Goal: Go to known website: Access a specific website the user already knows

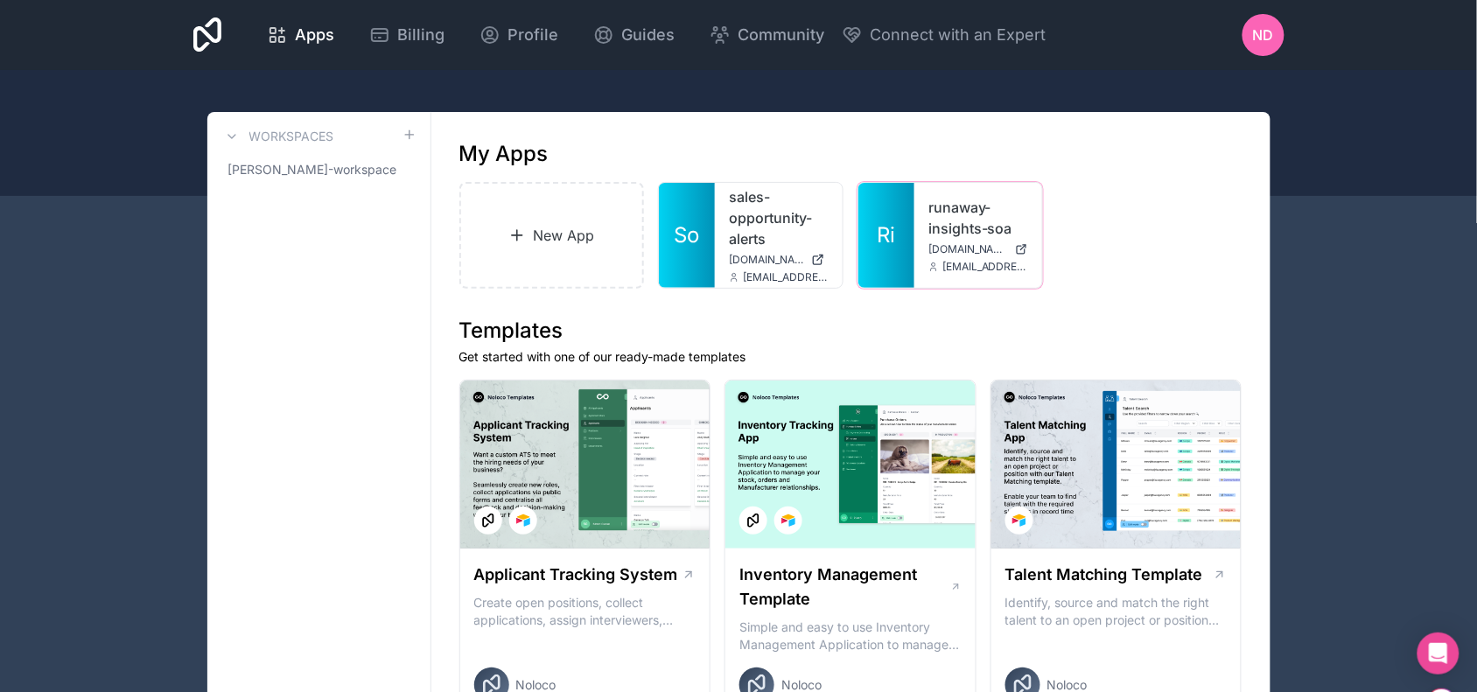
click at [965, 212] on link "runaway-insights-soa" at bounding box center [978, 218] width 100 height 42
click at [1279, 38] on div "ND" at bounding box center [1263, 35] width 42 height 42
click at [933, 228] on link "runaway-insights-soa" at bounding box center [978, 218] width 100 height 42
